Goal: Task Accomplishment & Management: Manage account settings

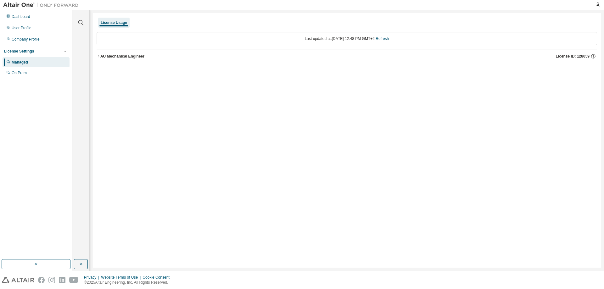
click at [108, 58] on div "AU Mechanical Engineer" at bounding box center [122, 56] width 44 height 5
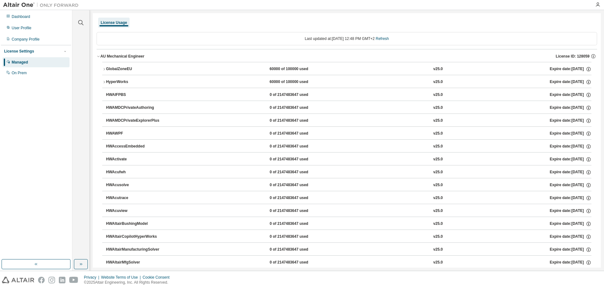
click at [102, 68] on icon "button" at bounding box center [104, 69] width 4 height 4
